Goal: Book appointment/travel/reservation

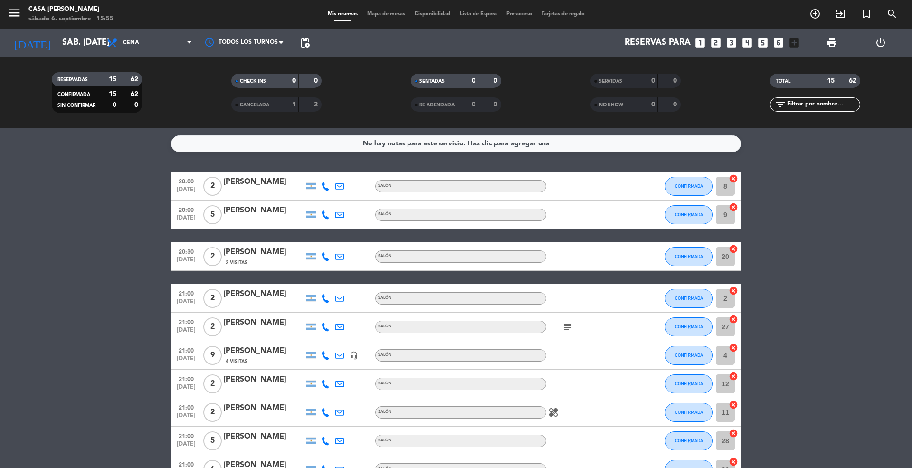
click at [62, 53] on div "[DATE] sáb. [DATE] arrow_drop_down" at bounding box center [54, 42] width 95 height 28
click at [62, 47] on input "sáb. [DATE]" at bounding box center [112, 42] width 110 height 19
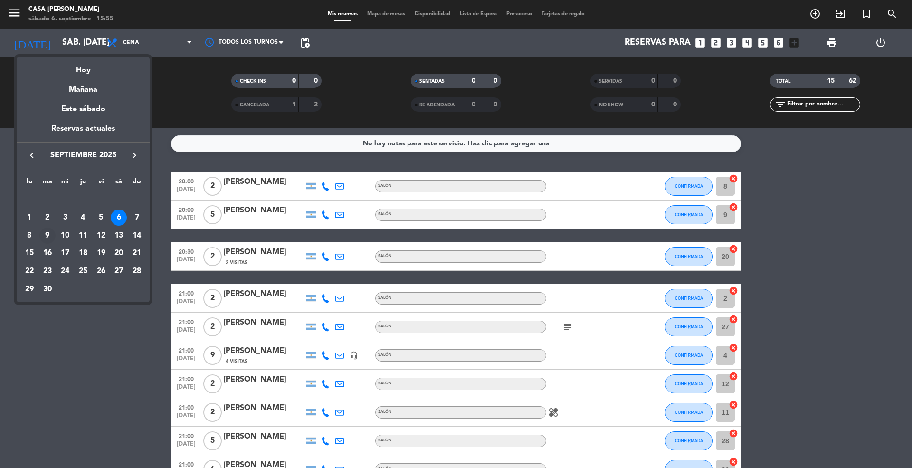
click at [47, 235] on div "9" at bounding box center [47, 236] width 16 height 16
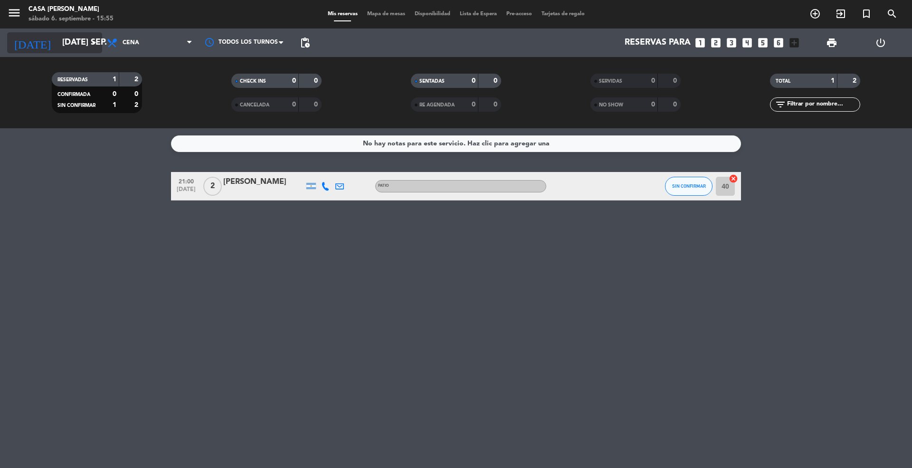
click at [57, 42] on input "[DATE] sep." at bounding box center [112, 42] width 110 height 19
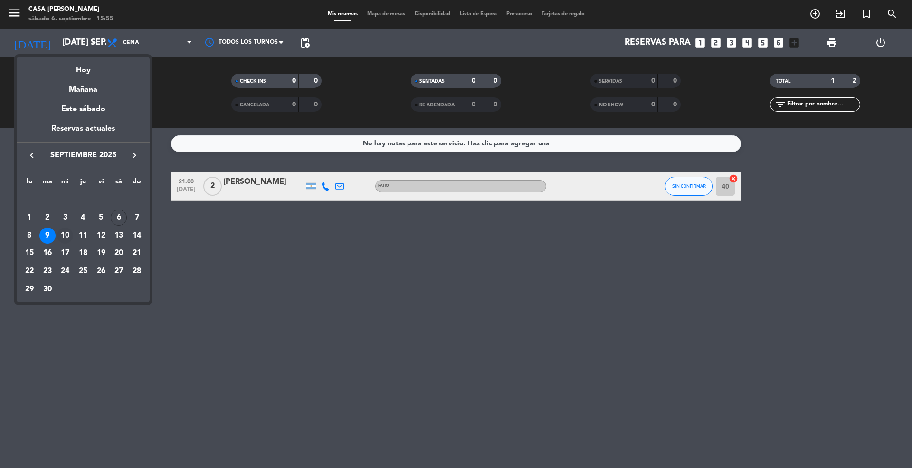
click at [65, 229] on div "10" at bounding box center [65, 236] width 16 height 16
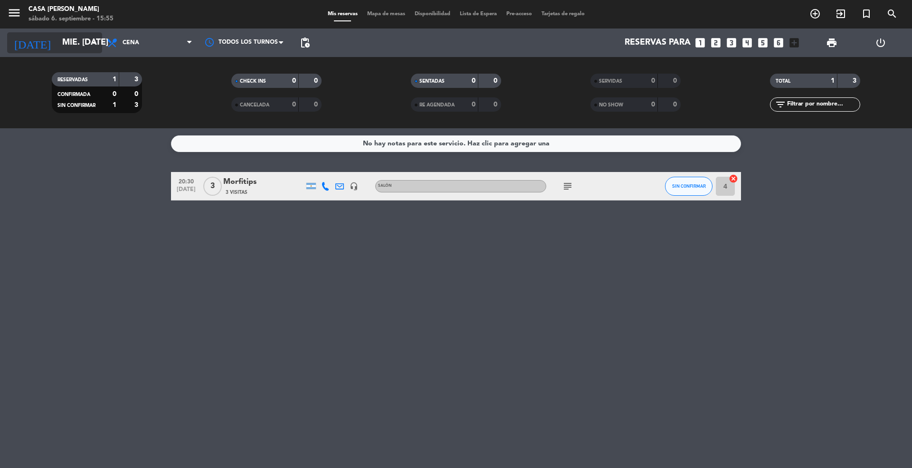
click at [57, 43] on input "mié. [DATE]" at bounding box center [112, 42] width 110 height 19
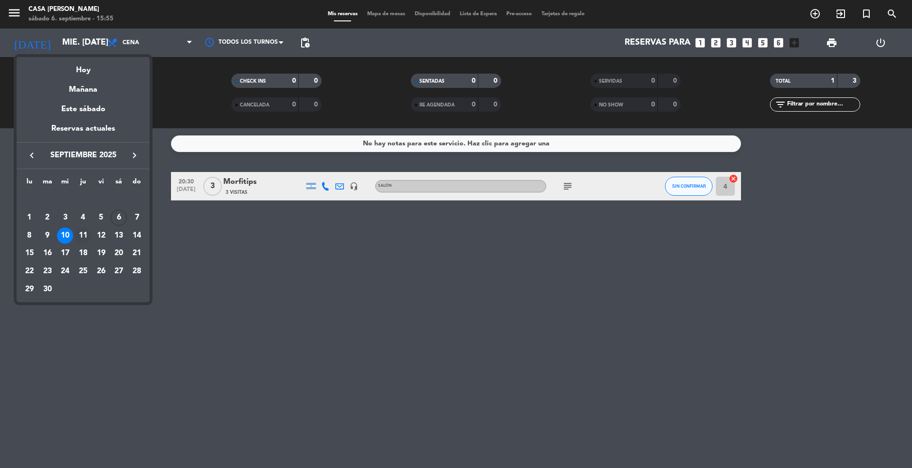
click at [82, 233] on div "11" at bounding box center [83, 236] width 16 height 16
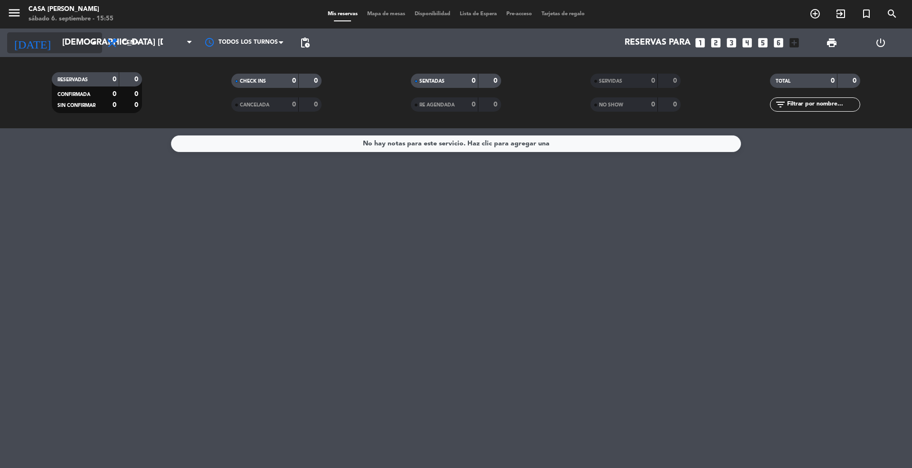
click at [57, 42] on input "[DEMOGRAPHIC_DATA] [DATE]" at bounding box center [112, 42] width 110 height 19
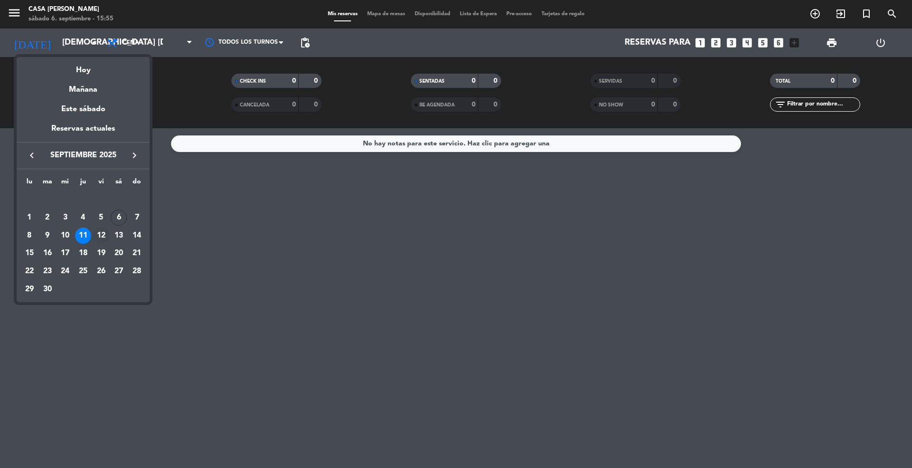
click at [104, 235] on div "12" at bounding box center [101, 236] width 16 height 16
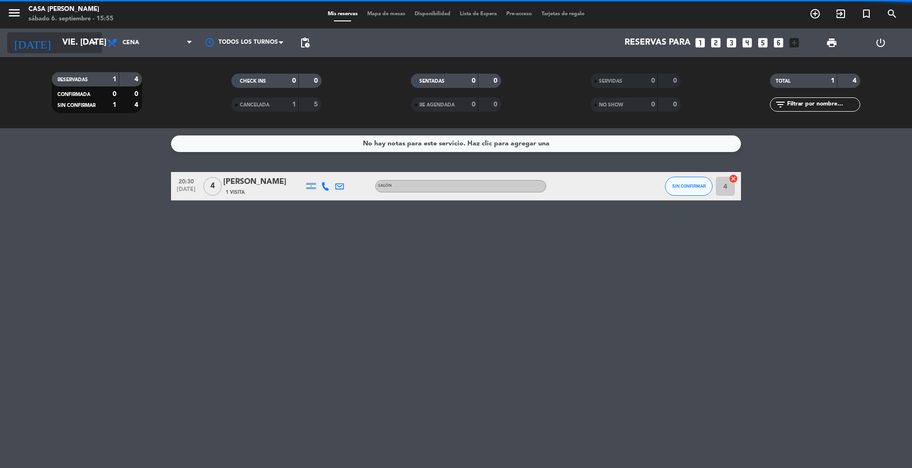
click at [57, 45] on input "vie. [DATE]" at bounding box center [112, 42] width 110 height 19
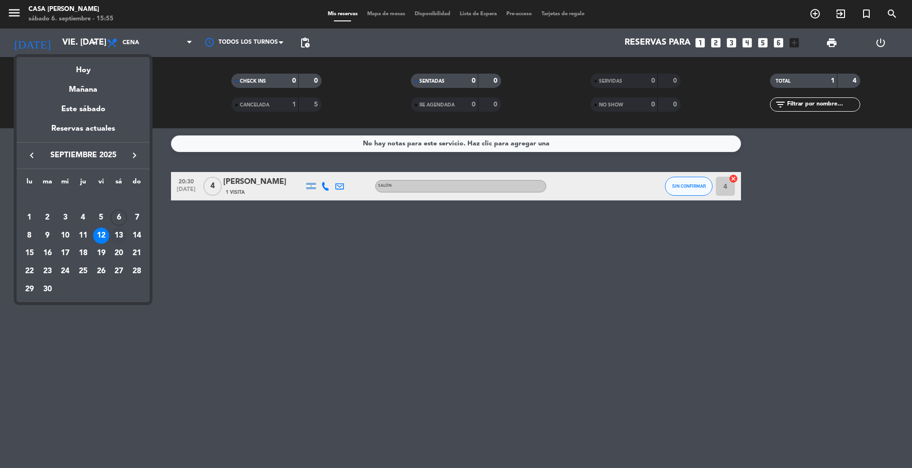
click at [117, 232] on div "13" at bounding box center [119, 236] width 16 height 16
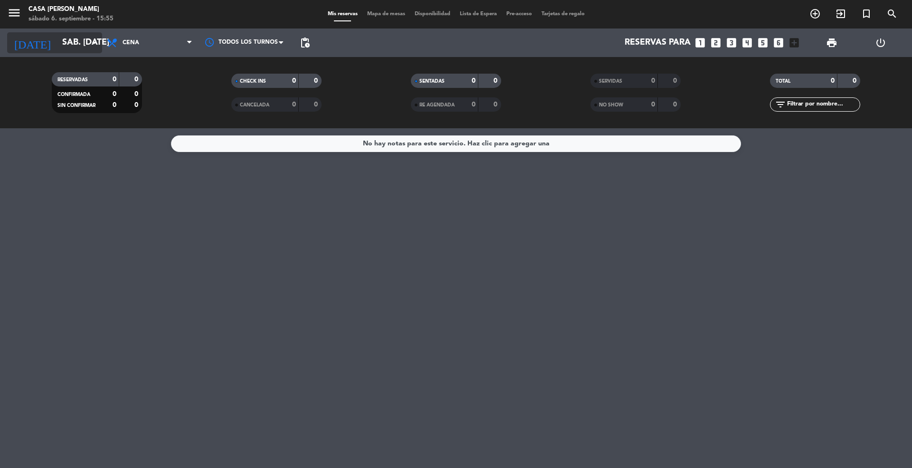
click at [57, 42] on input "sáb. [DATE]" at bounding box center [112, 42] width 110 height 19
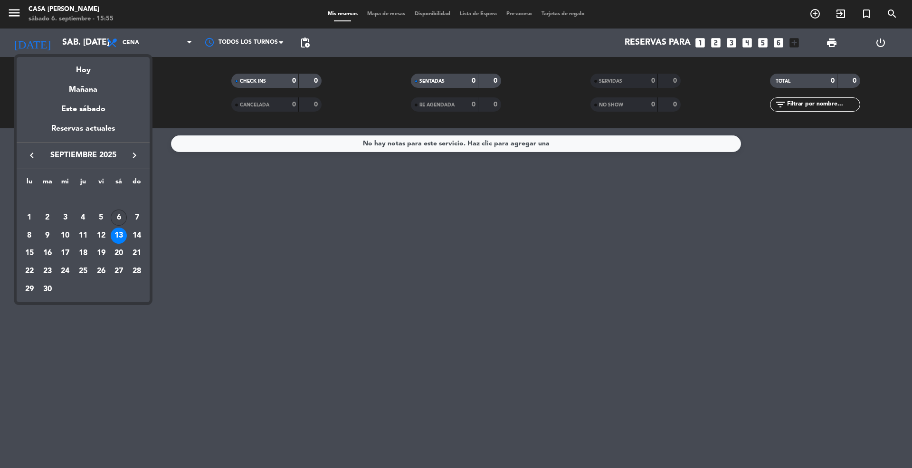
click at [116, 217] on div "6" at bounding box center [119, 217] width 16 height 16
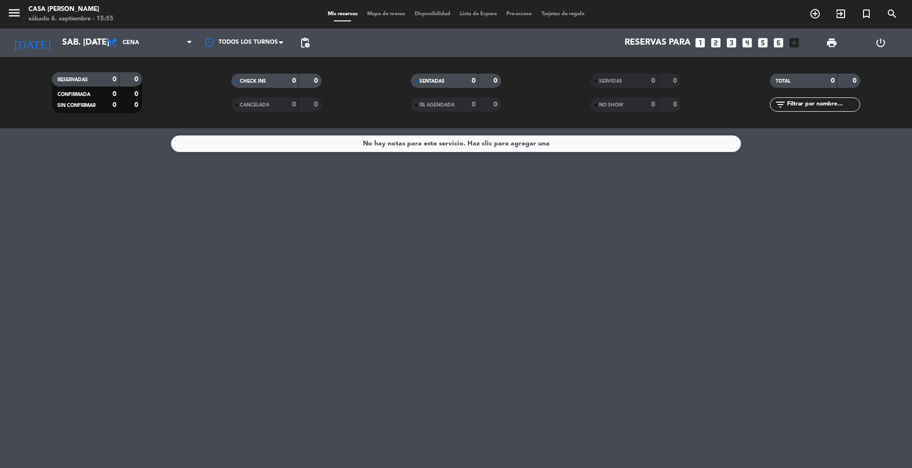
type input "sáb. [DATE]"
